Goal: Task Accomplishment & Management: Use online tool/utility

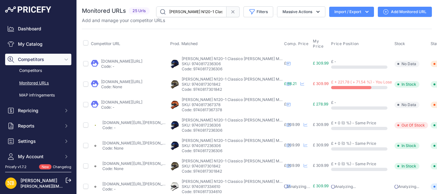
scroll to position [90, 0]
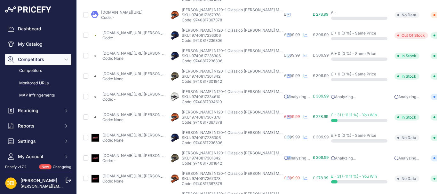
drag, startPoint x: 226, startPoint y: 81, endPoint x: 194, endPoint y: 81, distance: 31.7
click at [194, 81] on p "Code: 9740817301842" at bounding box center [233, 81] width 102 height 5
copy p "9740817301842"
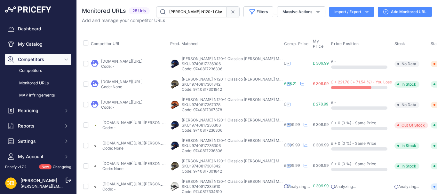
click at [192, 12] on input "Nolan N120-1 Classico Nobile" at bounding box center [191, 11] width 70 height 11
paste input "9740817301842"
type input "9740817301842"
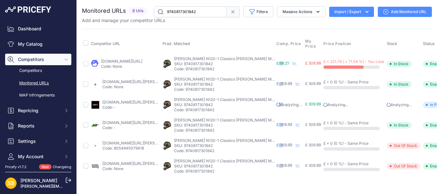
click at [119, 61] on link "sportsbikeshop.co.uk/motorcycle_parts/content_prod/2434412?prirule_jdsnikfkfjsd…" at bounding box center [121, 61] width 41 height 5
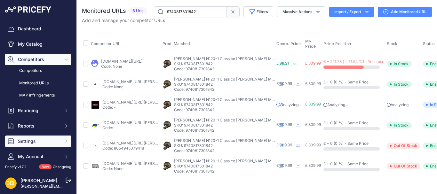
click at [31, 139] on span "Settings" at bounding box center [39, 141] width 42 height 6
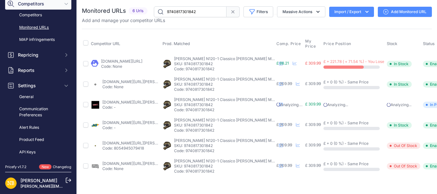
scroll to position [61, 0]
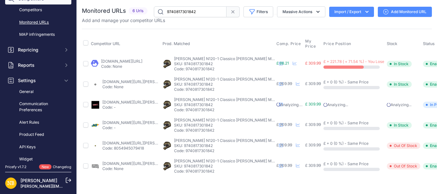
click at [232, 12] on icon at bounding box center [233, 12] width 3 height 3
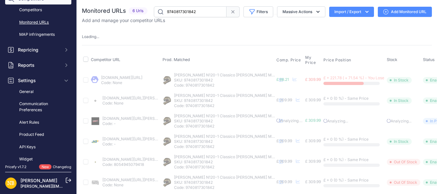
click at [232, 12] on icon at bounding box center [233, 12] width 3 height 3
click at [227, 14] on input "9740817301842" at bounding box center [190, 11] width 73 height 11
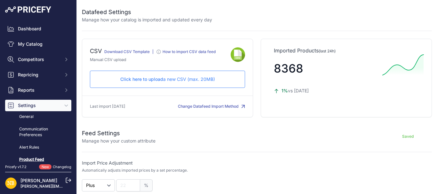
click at [178, 81] on p "Click here to upload a new CSV (max. 20MB)" at bounding box center [167, 79] width 144 height 6
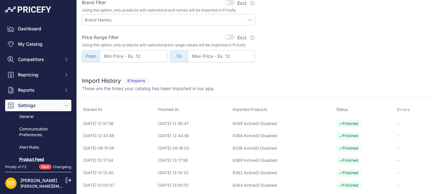
scroll to position [229, 0]
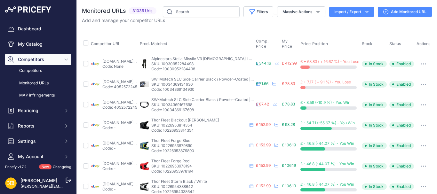
click at [336, 14] on button "Import / Export" at bounding box center [351, 12] width 45 height 10
click at [332, 24] on div "Import" at bounding box center [351, 26] width 51 height 12
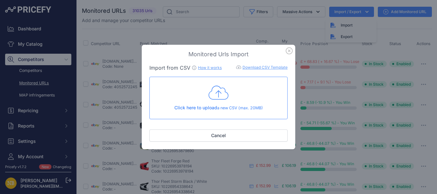
click at [222, 92] on icon at bounding box center [219, 93] width 20 height 16
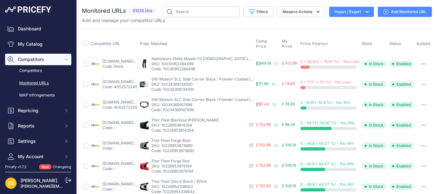
click at [347, 15] on button "Import / Export" at bounding box center [351, 12] width 45 height 10
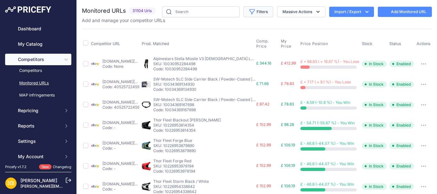
click at [255, 15] on button "Filters" at bounding box center [259, 11] width 30 height 11
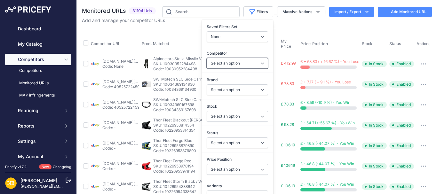
click at [216, 65] on select "Select an option 1stmx.co.uk 99bikes.co.uk adventurerider.co.uk agv.com asos.co…" at bounding box center [237, 63] width 61 height 11
select select "3972"
click at [207, 58] on select "Select an option 1stmx.co.uk 99bikes.co.uk adventurerider.co.uk agv.com asos.co…" at bounding box center [237, 63] width 61 height 11
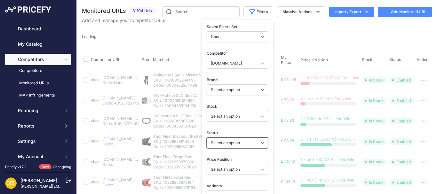
click at [213, 144] on select "Select an option Enabled Disabled In progress Scraping Failed Not Found Missing…" at bounding box center [237, 143] width 61 height 11
select select "2"
click at [207, 138] on select "Select an option Enabled Disabled In progress Scraping Failed Not Found Missing…" at bounding box center [237, 143] width 61 height 11
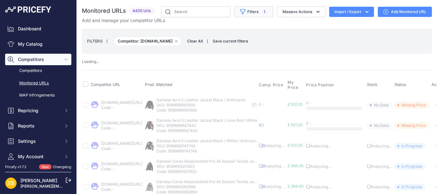
click at [244, 12] on button "Filters 1" at bounding box center [253, 11] width 39 height 11
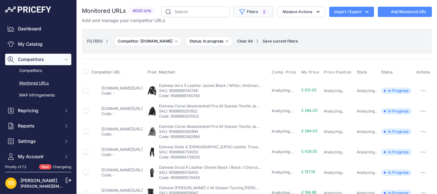
select select "2"
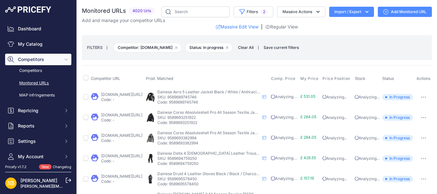
click at [253, 46] on span "Clear All" at bounding box center [246, 47] width 22 height 6
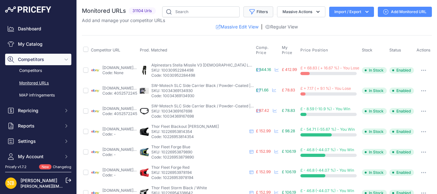
click at [250, 12] on icon "button" at bounding box center [252, 12] width 5 height 5
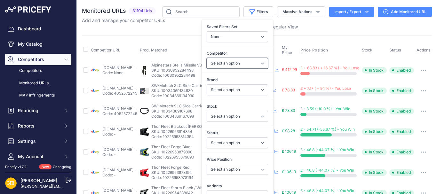
click at [216, 61] on select "Select an option [DOMAIN_NAME] [DOMAIN_NAME] [DOMAIN_NAME] [DOMAIN_NAME] [DOMAI…" at bounding box center [237, 63] width 61 height 11
select select "4343"
click at [207, 58] on select "Select an option [DOMAIN_NAME] [DOMAIN_NAME] [DOMAIN_NAME] [DOMAIN_NAME] [DOMAI…" at bounding box center [237, 63] width 61 height 11
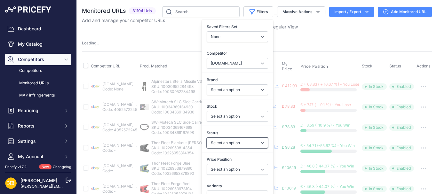
click at [212, 141] on select "Select an option Enabled Disabled In progress Scraping Failed Not Found Missing…" at bounding box center [237, 143] width 61 height 11
select select "2"
click at [207, 138] on select "Select an option Enabled Disabled In progress Scraping Failed Not Found Missing…" at bounding box center [237, 143] width 61 height 11
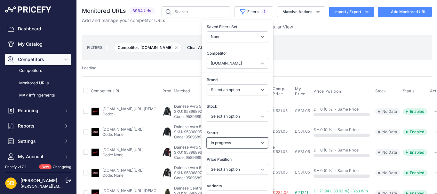
select select
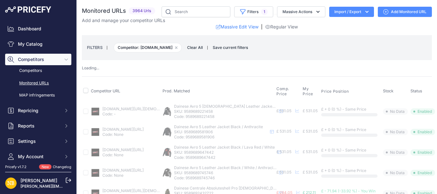
click at [144, 69] on div "Loading ..." at bounding box center [257, 68] width 350 height 6
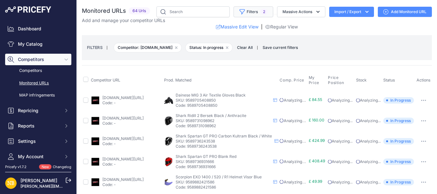
click at [243, 14] on button "Filters 2" at bounding box center [254, 11] width 40 height 11
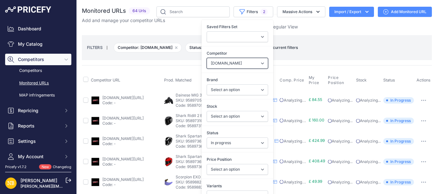
click at [222, 64] on select "Select an option [DOMAIN_NAME] [DOMAIN_NAME] [DOMAIN_NAME] [DOMAIN_NAME] [DOMAI…" at bounding box center [237, 63] width 61 height 11
select select "22488"
click at [207, 58] on select "Select an option [DOMAIN_NAME] [DOMAIN_NAME] [DOMAIN_NAME] [DOMAIN_NAME] [DOMAI…" at bounding box center [237, 63] width 61 height 11
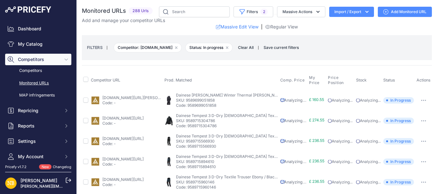
click at [252, 45] on span "Clear All" at bounding box center [246, 47] width 22 height 6
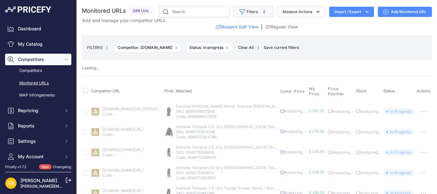
click at [243, 14] on button "Filters 2" at bounding box center [254, 11] width 40 height 11
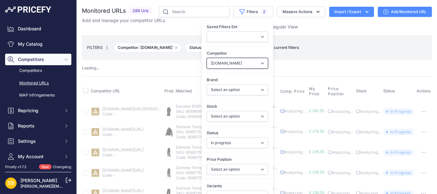
click at [229, 65] on select "Select an option [DOMAIN_NAME] [DOMAIN_NAME] [DOMAIN_NAME] [DOMAIN_NAME] [DOMAI…" at bounding box center [237, 63] width 61 height 11
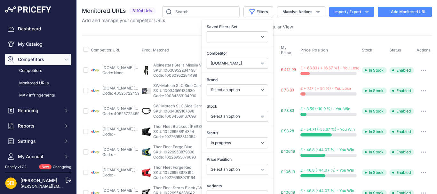
select select
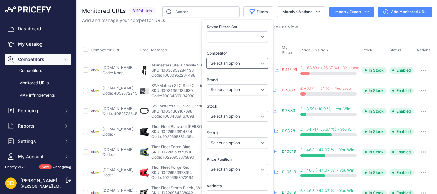
click at [217, 64] on select "Select an option [DOMAIN_NAME] [DOMAIN_NAME] [DOMAIN_NAME] [DOMAIN_NAME] [DOMAI…" at bounding box center [237, 63] width 61 height 11
select select "4341"
click at [207, 58] on select "Select an option [DOMAIN_NAME] [DOMAIN_NAME] [DOMAIN_NAME] [DOMAIN_NAME] [DOMAI…" at bounding box center [237, 63] width 61 height 11
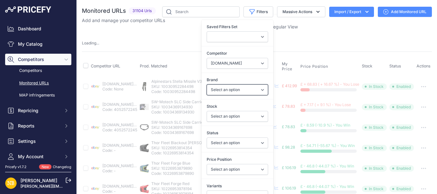
click at [216, 89] on select "Select an option 100% 13 And A Half Magazine AGV Airoh Ale Clothing Alpinestars…" at bounding box center [237, 89] width 61 height 11
select select "Schuberth"
click at [207, 84] on select "Select an option 100% 13 And A Half Magazine AGV Airoh Ale Clothing Alpinestars…" at bounding box center [237, 89] width 61 height 11
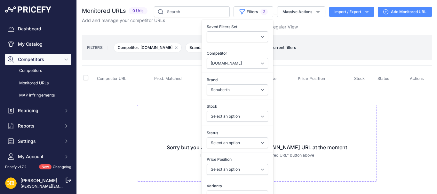
select select
select select "4341"
select select "Schuberth"
click at [220, 64] on select "Select an option [DOMAIN_NAME] [DOMAIN_NAME] [DOMAIN_NAME] [DOMAIN_NAME] [DOMAI…" at bounding box center [237, 63] width 61 height 11
select select "4354"
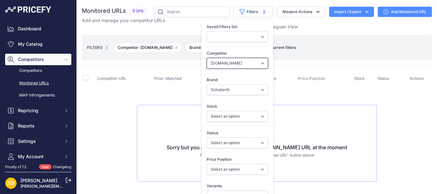
click at [207, 58] on select "Select an option [DOMAIN_NAME] [DOMAIN_NAME] [DOMAIN_NAME] [DOMAIN_NAME] [DOMAI…" at bounding box center [237, 63] width 61 height 11
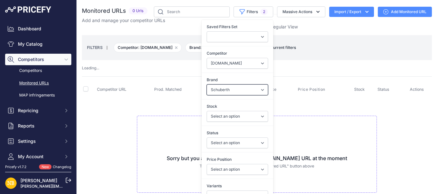
click at [213, 89] on select "Select an option 100% 13 And A Half Magazine AGV Airoh Ale Clothing Alpinestars…" at bounding box center [237, 89] width 61 height 11
select select "Forma"
click at [207, 84] on select "Select an option 100% 13 And A Half Magazine AGV Airoh Ale Clothing Alpinestars…" at bounding box center [237, 89] width 61 height 11
click at [179, 91] on span "Prod. Matched" at bounding box center [168, 89] width 28 height 5
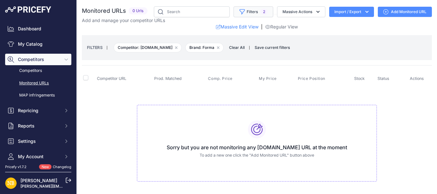
click at [242, 14] on button "Filters 2" at bounding box center [254, 11] width 40 height 11
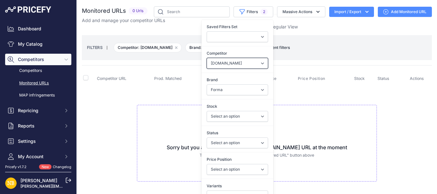
click at [215, 65] on select "Select an option [DOMAIN_NAME] [DOMAIN_NAME] [DOMAIN_NAME] [DOMAIN_NAME] [DOMAI…" at bounding box center [237, 63] width 61 height 11
select select "15386"
click at [207, 58] on select "Select an option [DOMAIN_NAME] [DOMAIN_NAME] [DOMAIN_NAME] [DOMAIN_NAME] [DOMAI…" at bounding box center [237, 63] width 61 height 11
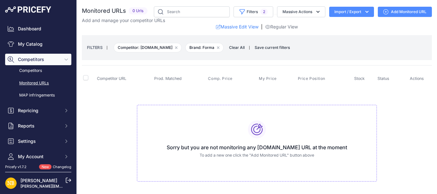
click at [172, 89] on td "Sorry but you are not monitoring any [DOMAIN_NAME] URL at the moment To add a n…" at bounding box center [257, 141] width 350 height 108
click at [246, 13] on button "Filters 2" at bounding box center [254, 11] width 40 height 11
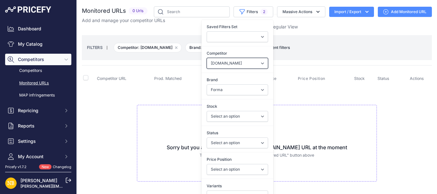
click at [226, 65] on select "Select an option [DOMAIN_NAME] [DOMAIN_NAME] [DOMAIN_NAME] [DOMAIN_NAME] [DOMAI…" at bounding box center [237, 63] width 61 height 11
select select "4354"
click at [207, 58] on select "Select an option [DOMAIN_NAME] [DOMAIN_NAME] [DOMAIN_NAME] [DOMAIN_NAME] [DOMAI…" at bounding box center [237, 63] width 61 height 11
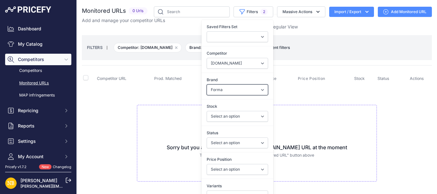
click at [218, 88] on select "Select an option 100% 13 And A Half Magazine AGV Airoh Ale Clothing Alpinestars…" at bounding box center [237, 89] width 61 height 11
select select "Macna"
click at [207, 84] on select "Select an option 100% 13 And A Half Magazine AGV Airoh Ale Clothing Alpinestars…" at bounding box center [237, 89] width 61 height 11
click at [152, 107] on div "Sorry but you are not monitoring any [DOMAIN_NAME] URL at the moment To add a n…" at bounding box center [257, 143] width 240 height 77
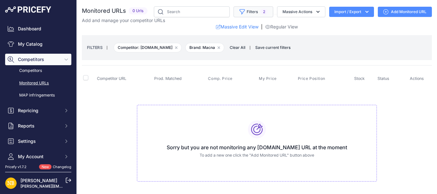
click at [253, 9] on button "Filters 2" at bounding box center [254, 11] width 40 height 11
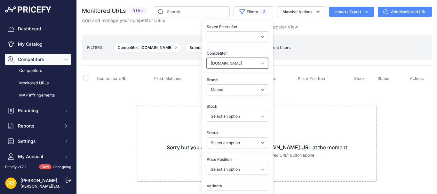
click at [208, 61] on select "Select an option [DOMAIN_NAME] [DOMAIN_NAME] [DOMAIN_NAME] [DOMAIN_NAME] [DOMAI…" at bounding box center [237, 63] width 61 height 11
select select "4347"
click at [207, 58] on select "Select an option [DOMAIN_NAME] [DOMAIN_NAME] [DOMAIN_NAME] [DOMAIN_NAME] [DOMAI…" at bounding box center [237, 63] width 61 height 11
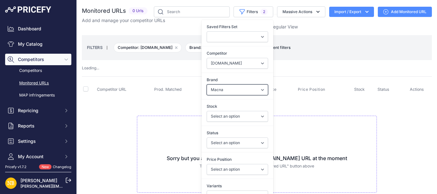
click at [219, 89] on select "Select an option 100% 13 And A Half Magazine AGV Airoh Ale Clothing Alpinestars…" at bounding box center [237, 89] width 61 height 11
select select "Nexx"
click at [207, 84] on select "Select an option 100% 13 And A Half Magazine AGV Airoh Ale Clothing Alpinestars…" at bounding box center [237, 89] width 61 height 11
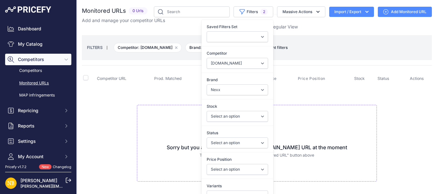
click at [144, 106] on div "Sorry but you are not monitoring any [DOMAIN_NAME] URL at the moment To add a n…" at bounding box center [257, 143] width 240 height 77
